Goal: Task Accomplishment & Management: Manage account settings

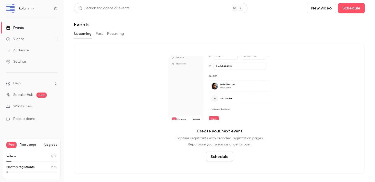
click at [36, 37] on link "Videos 1" at bounding box center [32, 38] width 64 height 11
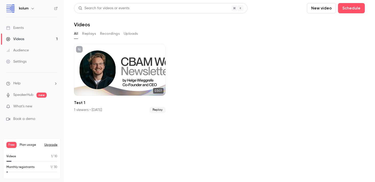
click at [39, 103] on ul "Help SpeakerHub new What's new Book a demo" at bounding box center [32, 100] width 64 height 57
click at [38, 108] on p "What's new" at bounding box center [27, 106] width 43 height 5
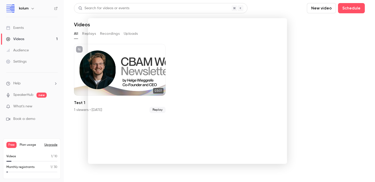
click at [302, 33] on div at bounding box center [187, 91] width 375 height 182
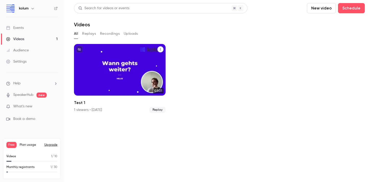
click at [160, 49] on icon "Test 1" at bounding box center [160, 49] width 3 height 3
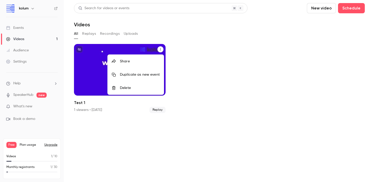
click at [142, 90] on div "Delete" at bounding box center [140, 87] width 40 height 5
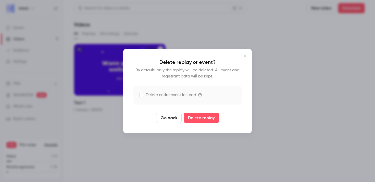
click at [179, 95] on label "Delete entire event instead" at bounding box center [168, 95] width 57 height 6
click at [201, 118] on button "Delete replay and event" at bounding box center [201, 118] width 57 height 10
